Goal: Find specific page/section: Find specific page/section

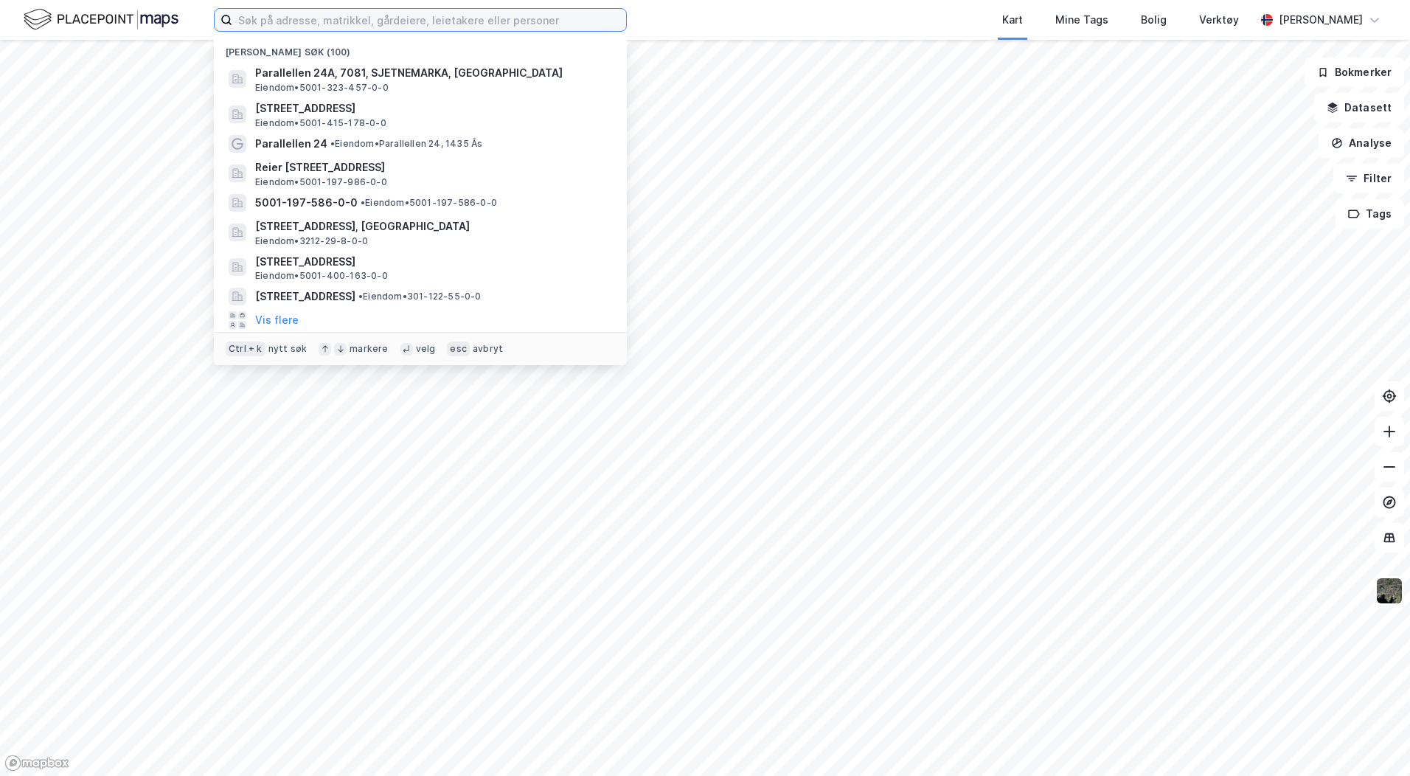
click at [263, 26] on input at bounding box center [429, 20] width 394 height 22
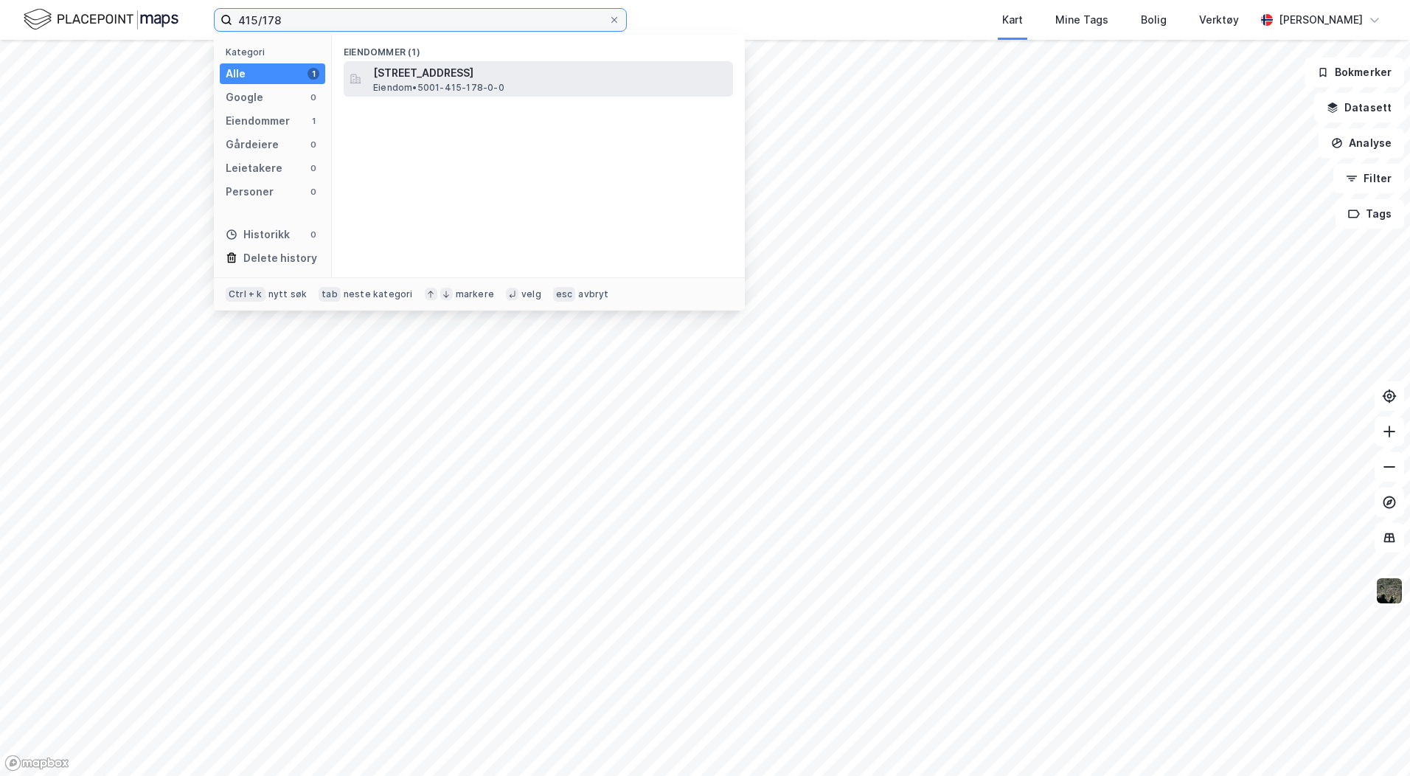
type input "415/178"
click at [442, 85] on span "Eiendom • 5001-415-178-0-0" at bounding box center [438, 88] width 131 height 12
